Goal: Transaction & Acquisition: Download file/media

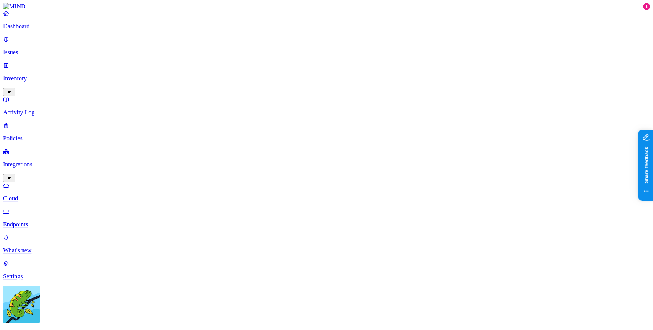
scroll to position [207, 0]
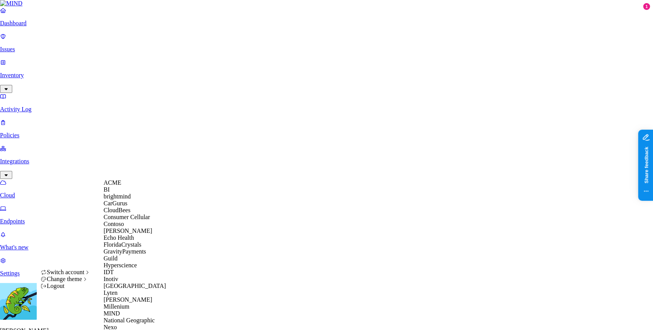
scroll to position [393, 0]
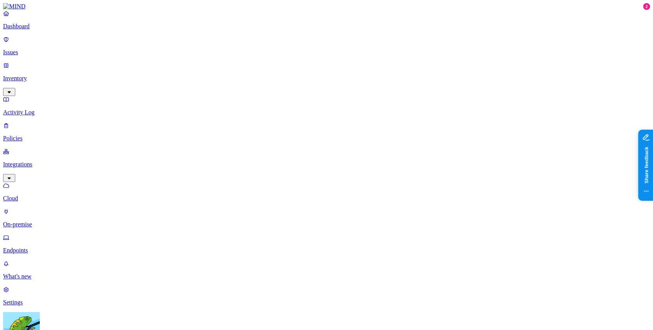
scroll to position [199, 0]
drag, startPoint x: 512, startPoint y: 15, endPoint x: 530, endPoint y: 18, distance: 18.6
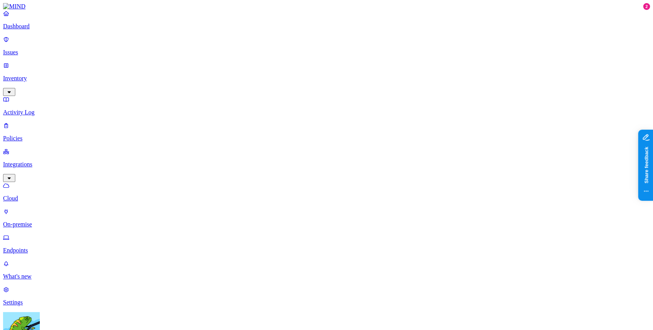
click at [37, 49] on p "Issues" at bounding box center [326, 52] width 647 height 7
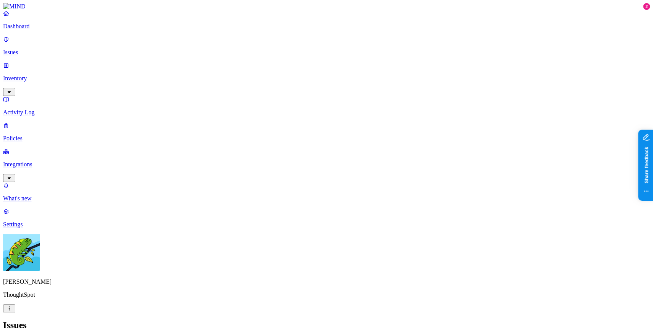
click at [410, 320] on h2 "Issues" at bounding box center [326, 325] width 647 height 10
click at [57, 135] on p "Policies" at bounding box center [326, 138] width 647 height 7
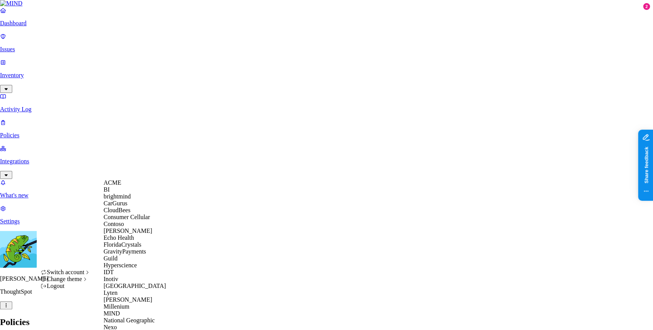
click at [134, 214] on div "CloudBees" at bounding box center [141, 210] width 74 height 7
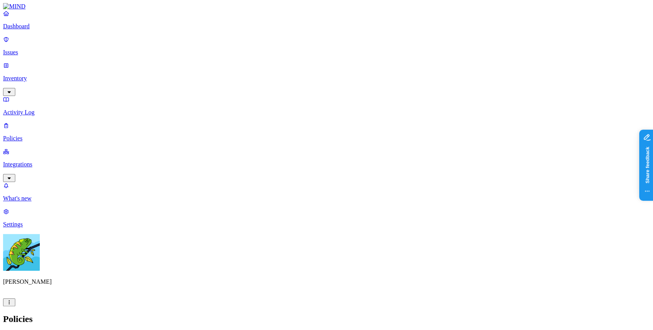
click at [49, 148] on link "Integrations" at bounding box center [326, 164] width 647 height 33
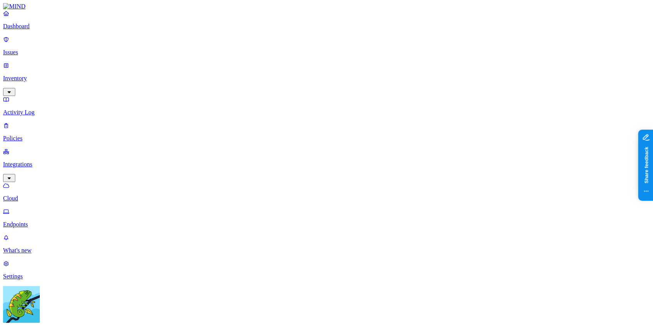
click at [52, 137] on nav "Dashboard Issues Inventory Activity Log Policies Integrations Cloud Endpoints W…" at bounding box center [326, 145] width 647 height 270
click at [53, 221] on p "Endpoints" at bounding box center [326, 224] width 647 height 7
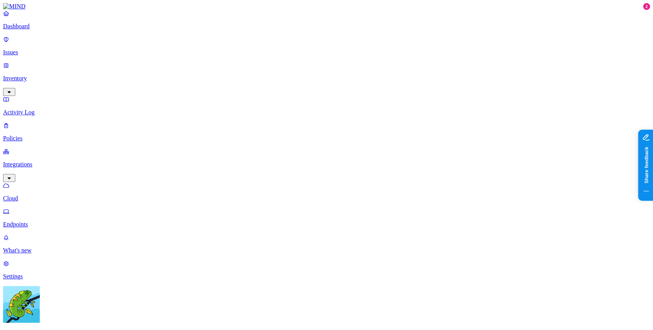
drag, startPoint x: 326, startPoint y: 41, endPoint x: 287, endPoint y: 41, distance: 39.4
drag, startPoint x: 250, startPoint y: 41, endPoint x: 223, endPoint y: 40, distance: 26.8
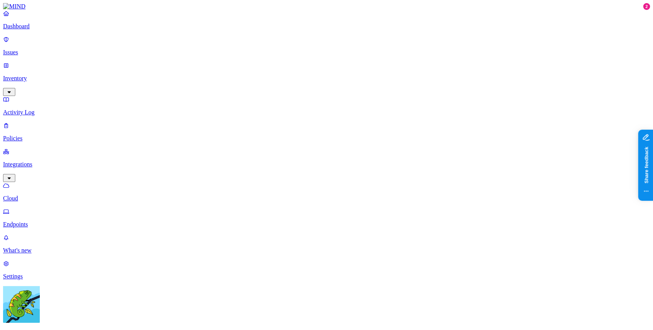
drag, startPoint x: 318, startPoint y: 44, endPoint x: 308, endPoint y: 44, distance: 9.6
drag, startPoint x: 385, startPoint y: 39, endPoint x: 371, endPoint y: 41, distance: 14.6
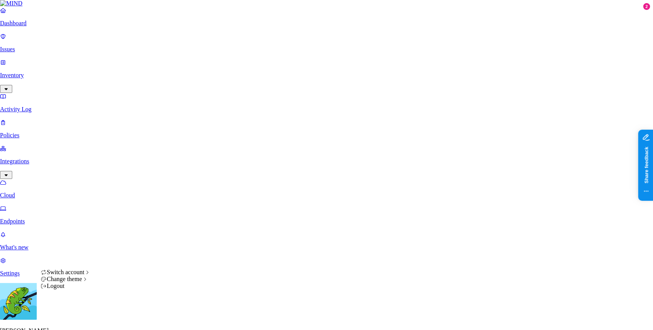
click at [73, 320] on html "Dashboard Issues Inventory Activity Log Policies Integrations Cloud Endpoints W…" at bounding box center [326, 289] width 653 height 579
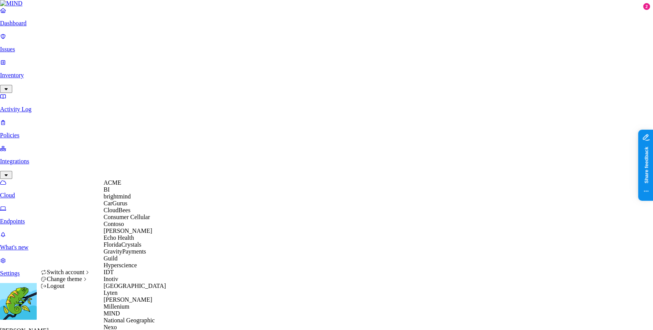
scroll to position [133, 0]
click at [127, 317] on div "MIND" at bounding box center [141, 313] width 74 height 7
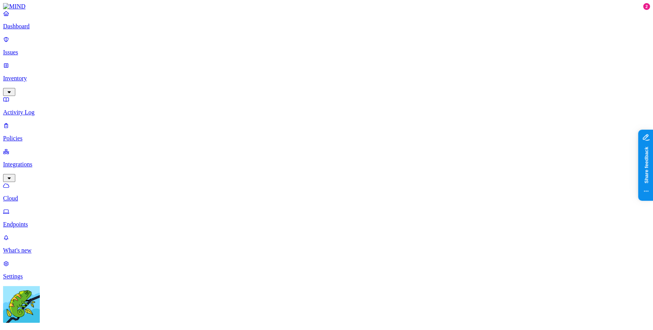
drag, startPoint x: 523, startPoint y: 18, endPoint x: 472, endPoint y: 16, distance: 51.3
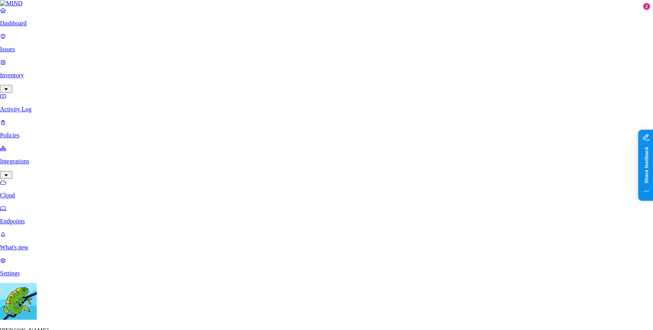
drag, startPoint x: 308, startPoint y: 128, endPoint x: 308, endPoint y: 116, distance: 11.5
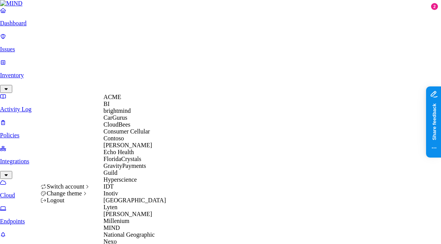
scroll to position [367, 0]
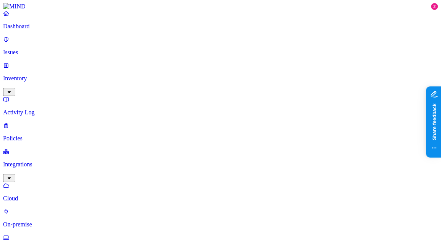
drag, startPoint x: 333, startPoint y: 42, endPoint x: 339, endPoint y: 43, distance: 6.6
